Goal: Find specific page/section: Find specific page/section

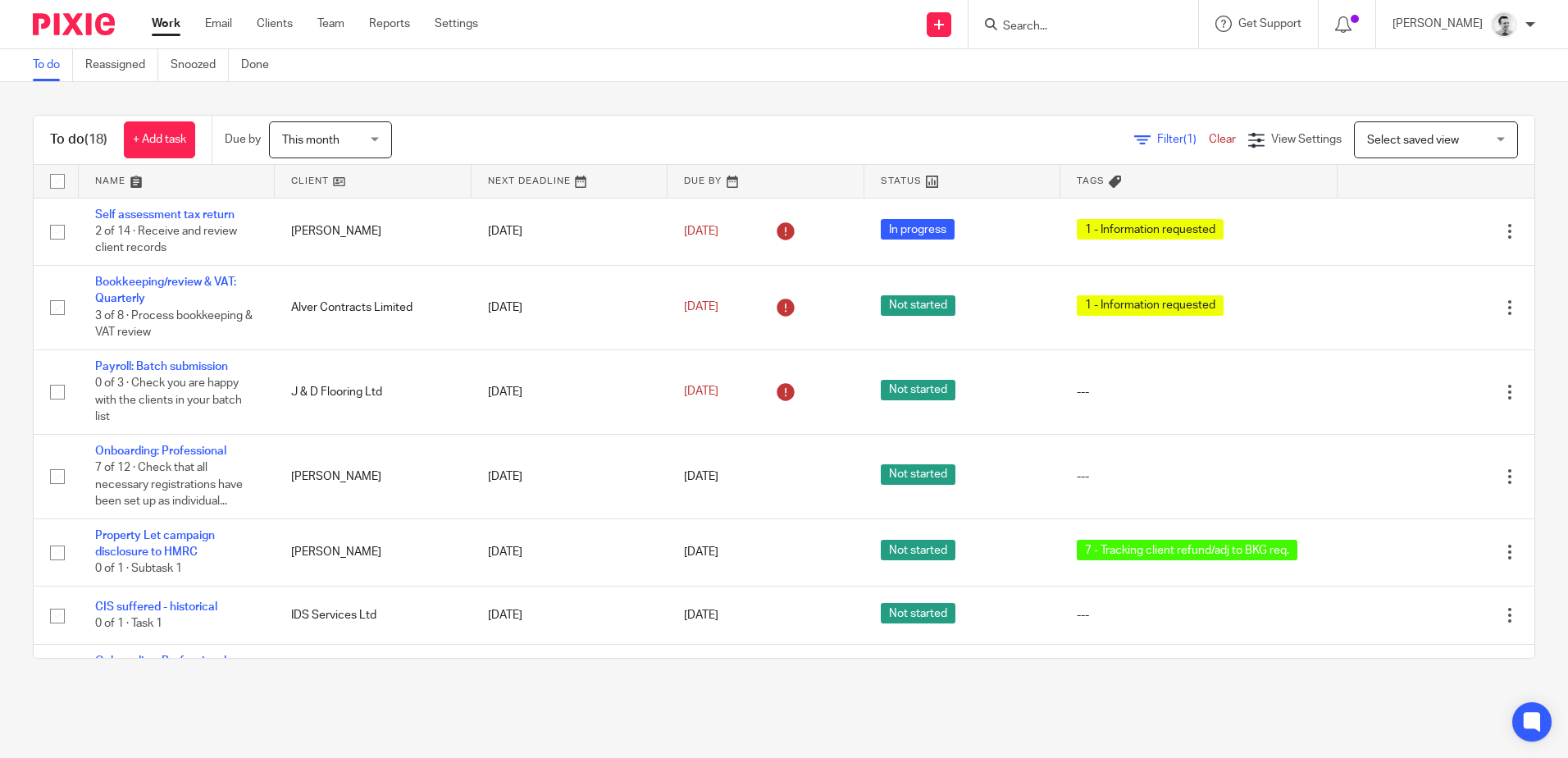
click at [1078, 29] on input "Search" at bounding box center [1076, 27] width 148 height 15
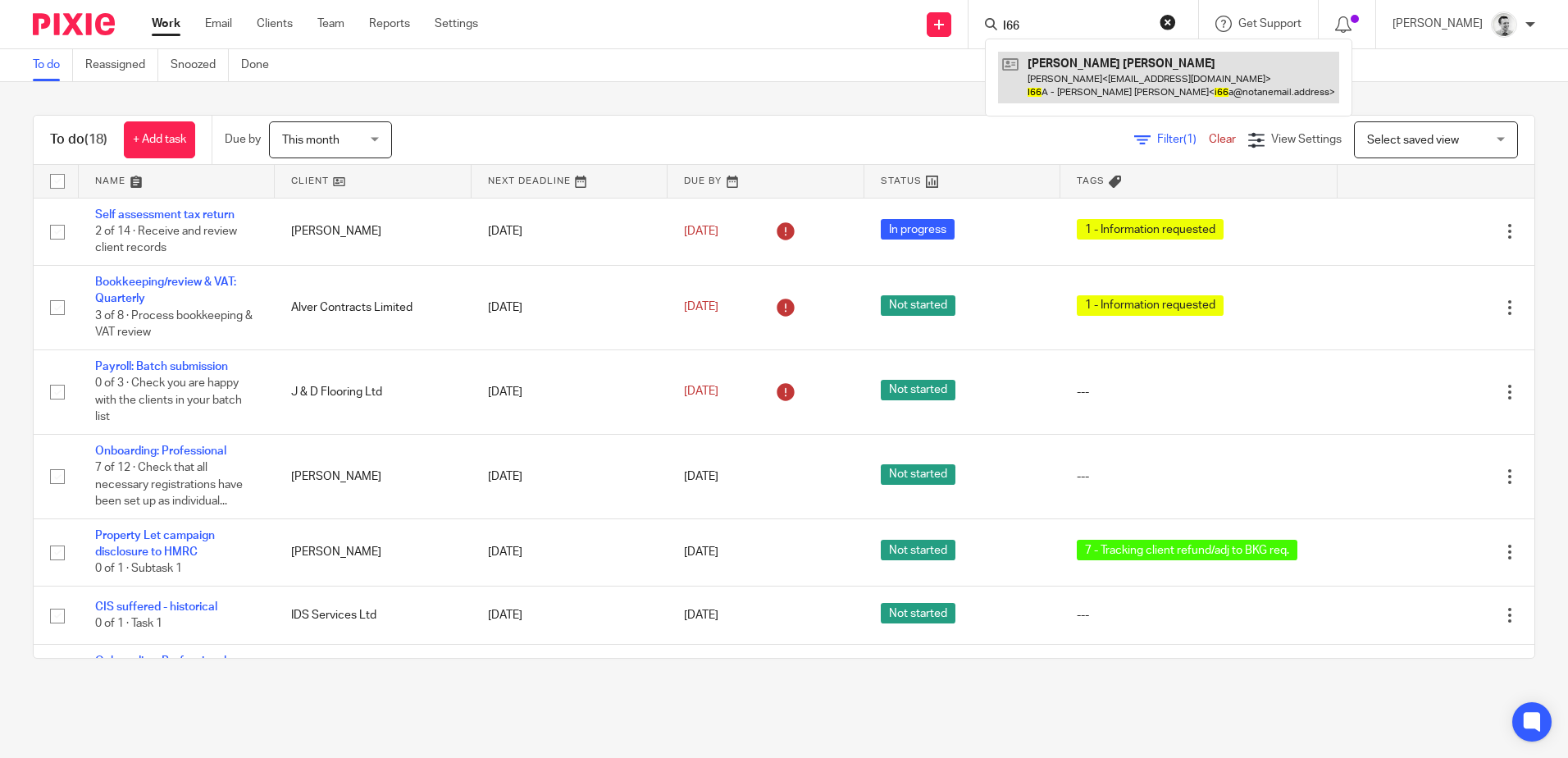
type input "I66"
click at [1079, 84] on link at bounding box center [1169, 77] width 342 height 51
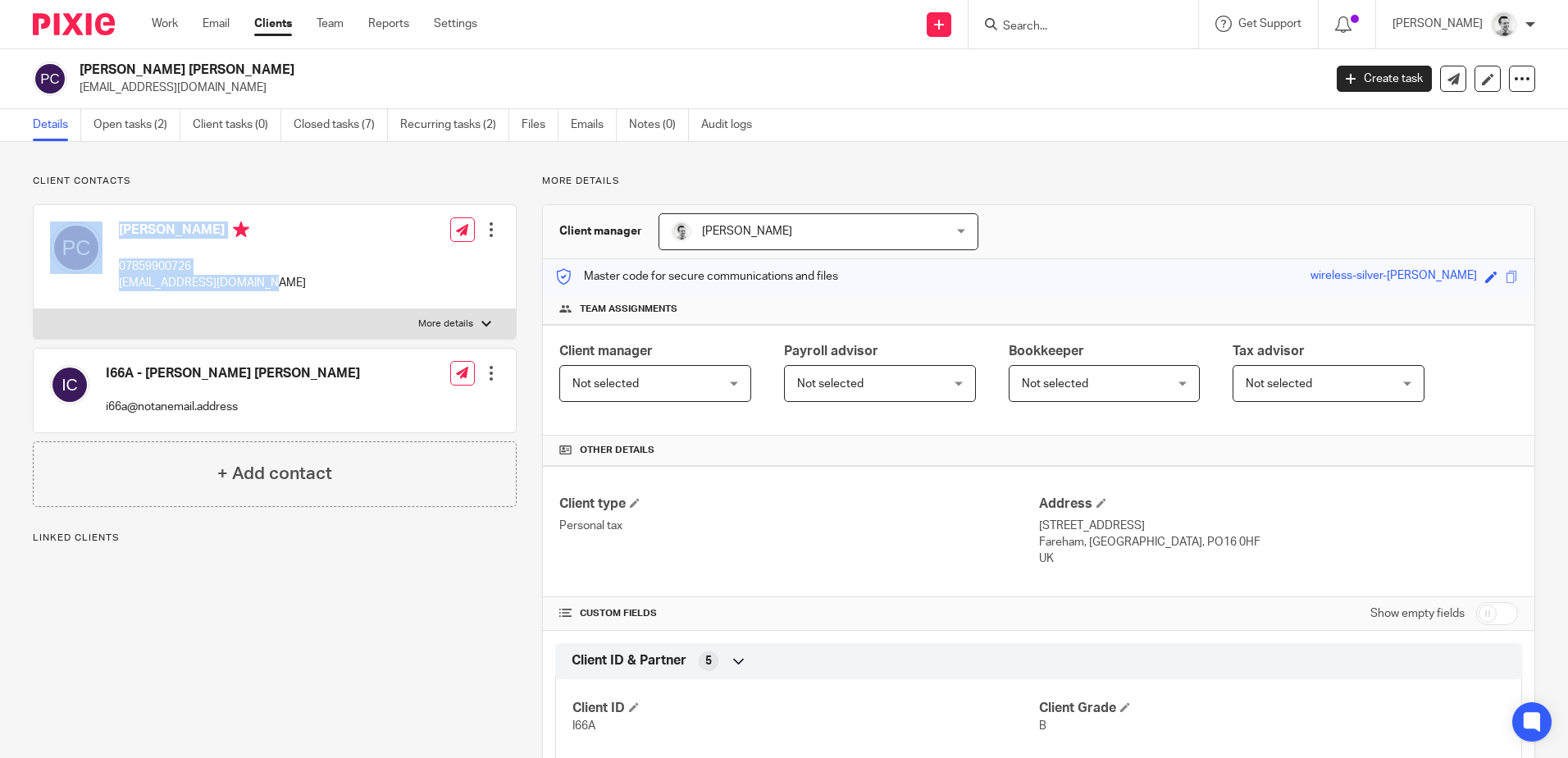
drag, startPoint x: 172, startPoint y: 287, endPoint x: 278, endPoint y: 287, distance: 106.0
click at [278, 287] on div "[PERSON_NAME] 07859900726 [EMAIL_ADDRESS][DOMAIN_NAME] Edit contact Create clie…" at bounding box center [275, 257] width 482 height 104
click at [277, 286] on div "[PERSON_NAME] 07859900726 [EMAIL_ADDRESS][DOMAIN_NAME] Edit contact Create clie…" at bounding box center [275, 257] width 482 height 104
drag, startPoint x: 269, startPoint y: 288, endPoint x: 117, endPoint y: 289, distance: 152.0
click at [117, 289] on div "[PERSON_NAME] 07859900726 [EMAIL_ADDRESS][DOMAIN_NAME] Edit contact Create clie…" at bounding box center [275, 257] width 482 height 104
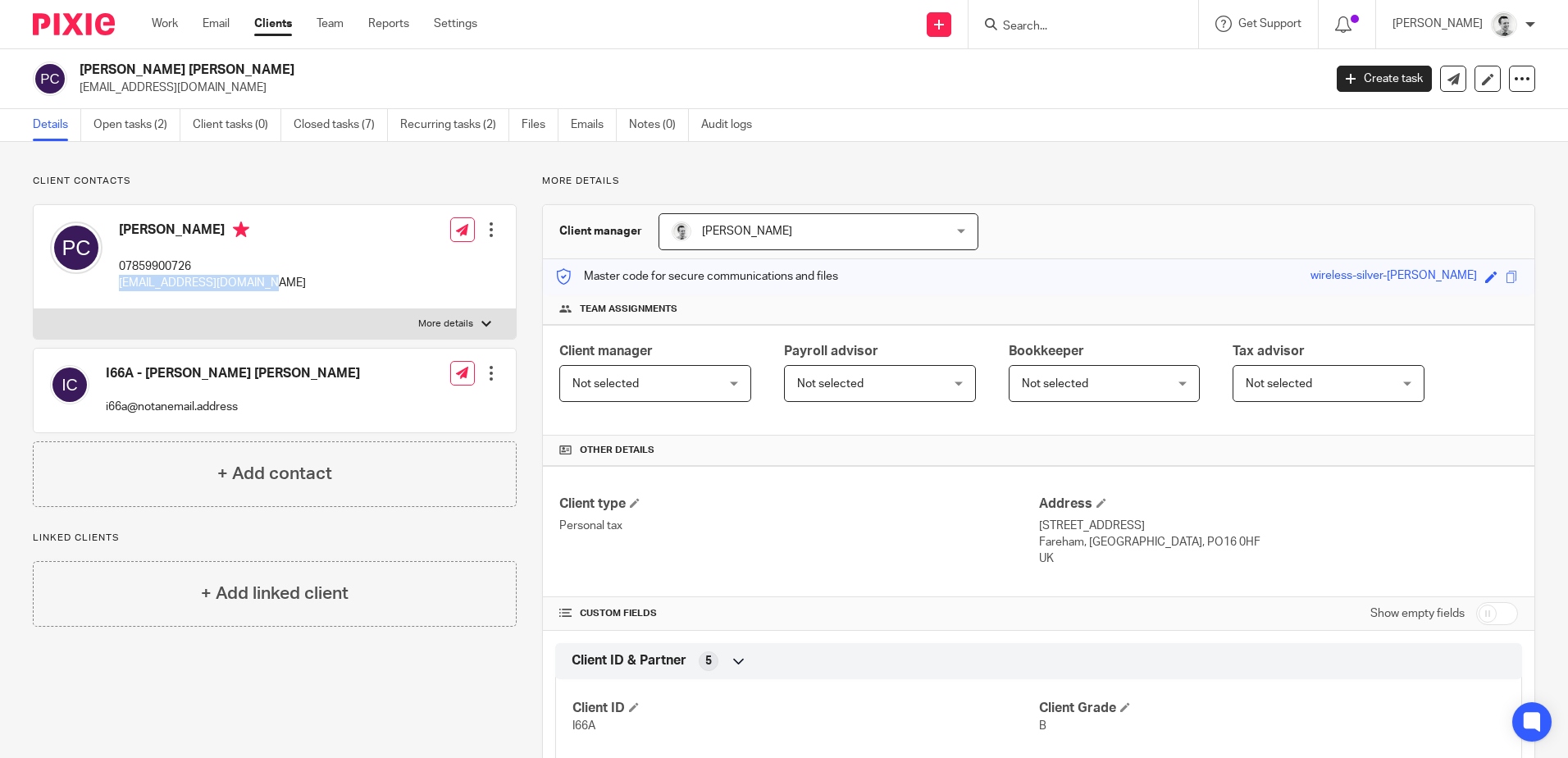
copy p "[EMAIL_ADDRESS][DOMAIN_NAME]"
click at [351, 276] on div "[PERSON_NAME] 07859900726 [EMAIL_ADDRESS][DOMAIN_NAME] Edit contact Create clie…" at bounding box center [275, 257] width 482 height 104
click at [579, 120] on link "Emails" at bounding box center [594, 125] width 46 height 32
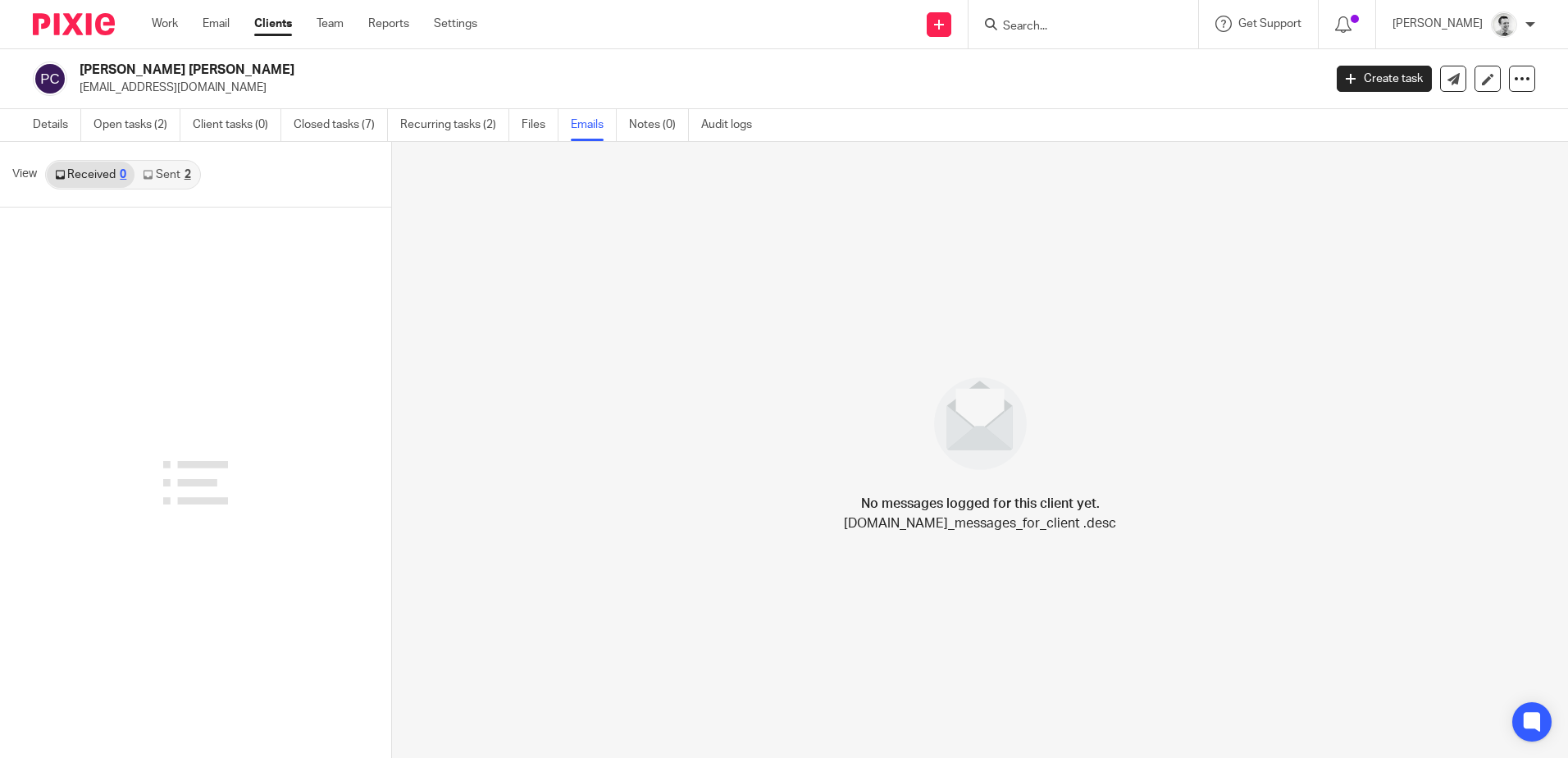
click at [175, 182] on link "Sent 2" at bounding box center [167, 175] width 64 height 26
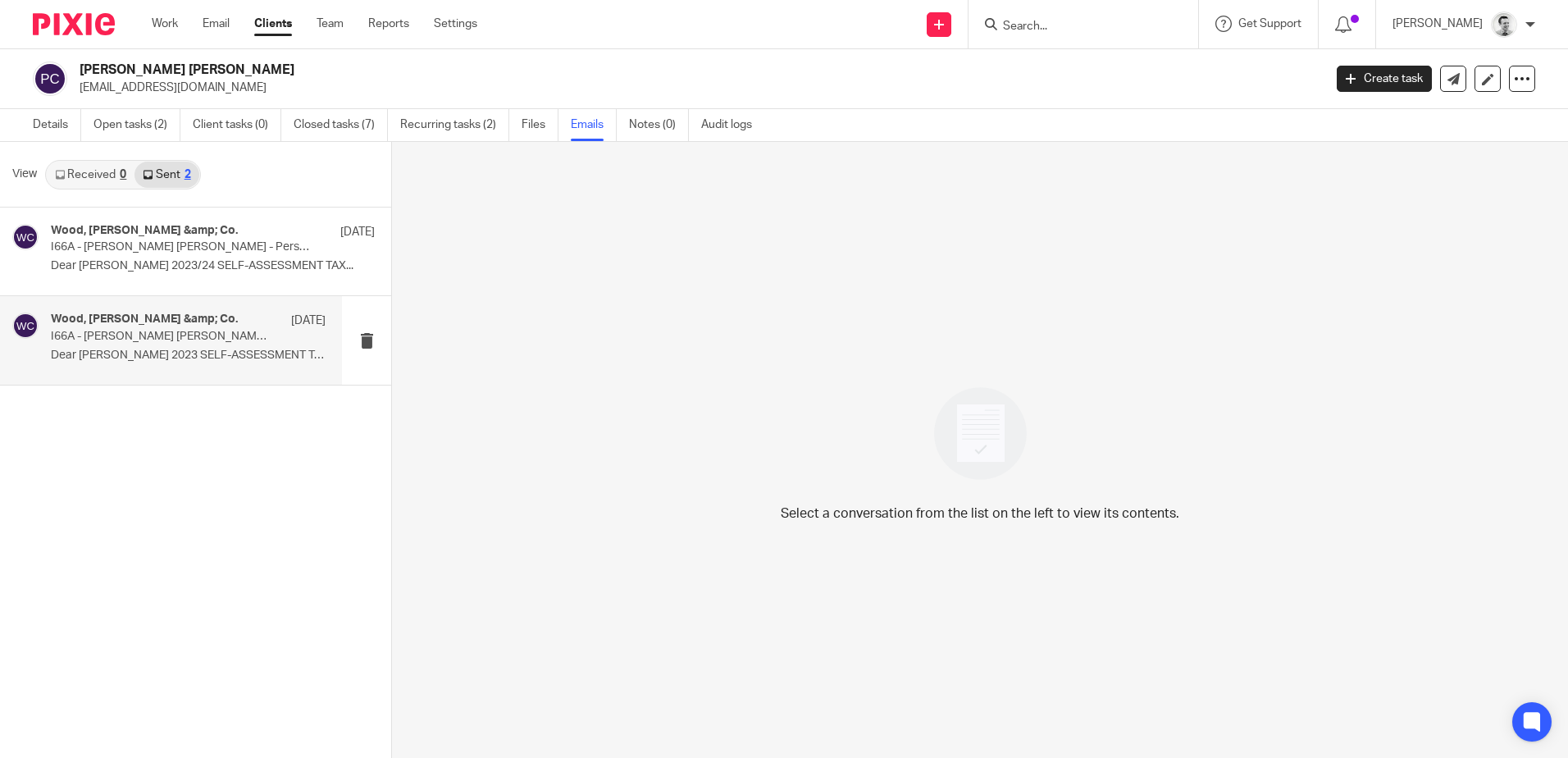
click at [165, 342] on p "I66A - [PERSON_NAME] [PERSON_NAME] - Personal Tax Return Year End Reminder 2022…" at bounding box center [161, 337] width 220 height 14
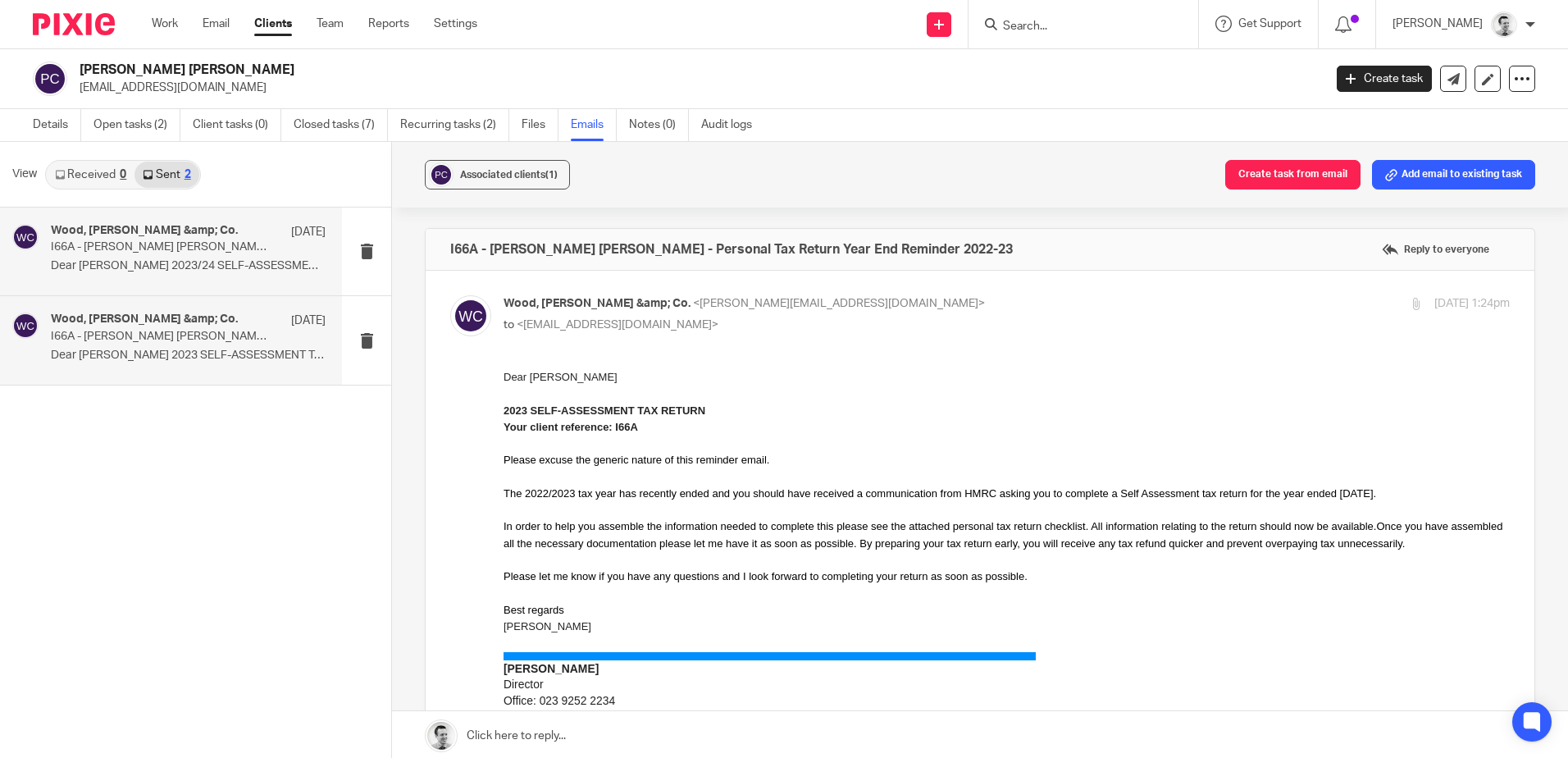
click at [149, 246] on p "I66A - [PERSON_NAME] [PERSON_NAME] - Personal Tax Return Year End Reminder 2023…" at bounding box center [161, 248] width 220 height 14
